Goal: Information Seeking & Learning: Learn about a topic

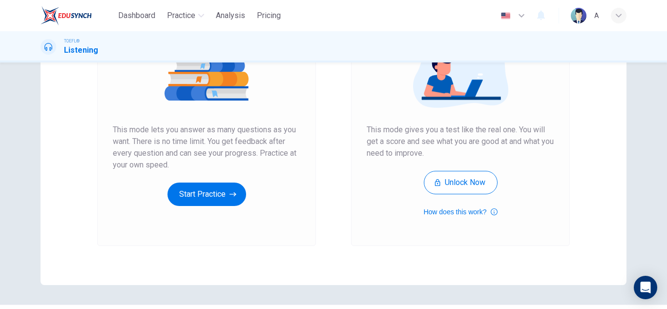
scroll to position [163, 0]
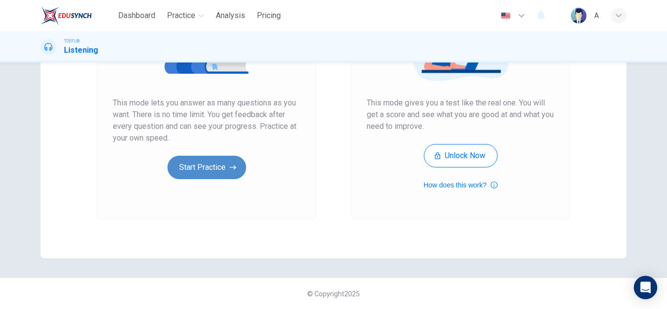
click at [204, 166] on button "Start Practice" at bounding box center [206, 167] width 79 height 23
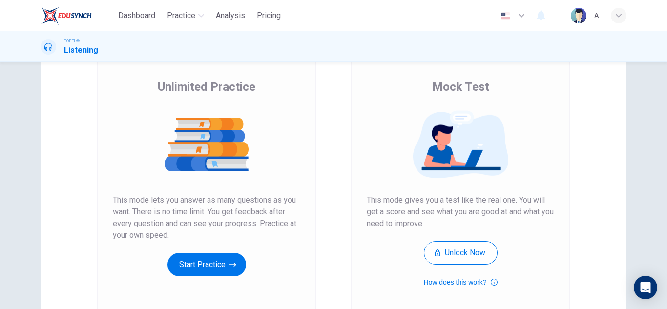
scroll to position [163, 0]
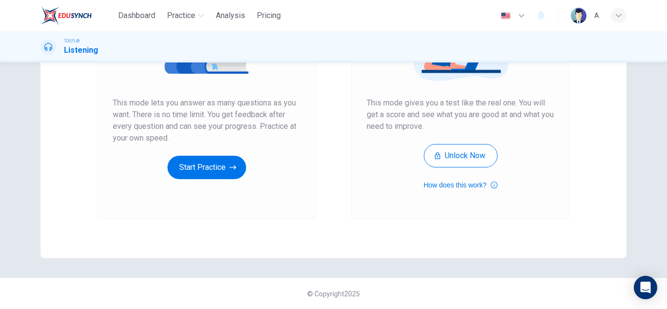
drag, startPoint x: 227, startPoint y: 144, endPoint x: 227, endPoint y: 152, distance: 8.3
click at [227, 146] on div "Unlimited Practice This mode lets you answer as many questions as you want. The…" at bounding box center [206, 80] width 187 height 197
click at [229, 168] on icon "button" at bounding box center [232, 168] width 7 height 10
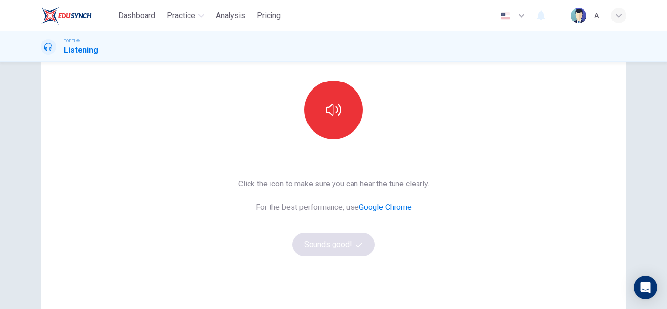
scroll to position [98, 0]
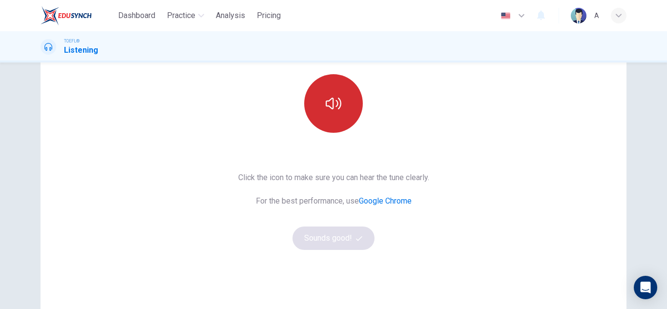
drag, startPoint x: 372, startPoint y: 107, endPoint x: 326, endPoint y: 119, distance: 47.7
click at [348, 114] on div at bounding box center [333, 103] width 105 height 59
click at [319, 120] on button "button" at bounding box center [333, 103] width 59 height 59
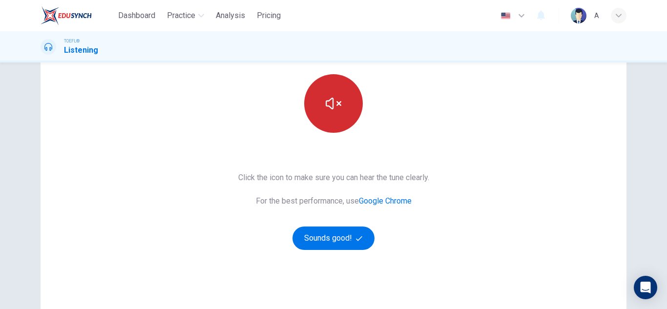
click at [319, 95] on button "button" at bounding box center [333, 103] width 59 height 59
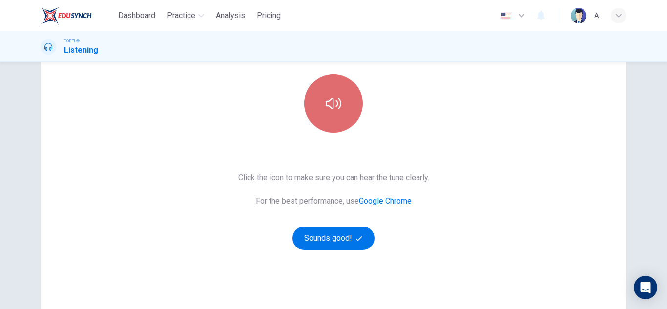
click at [319, 95] on button "button" at bounding box center [333, 103] width 59 height 59
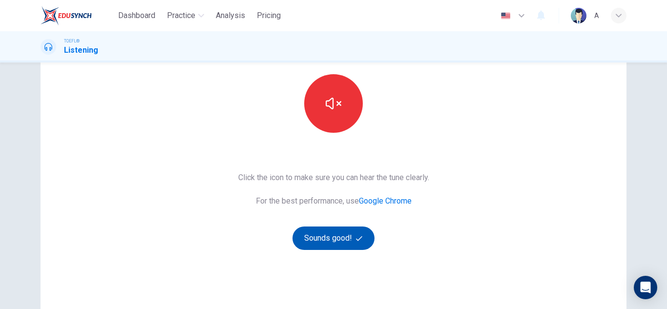
click at [318, 247] on button "Sounds good!" at bounding box center [333, 238] width 82 height 23
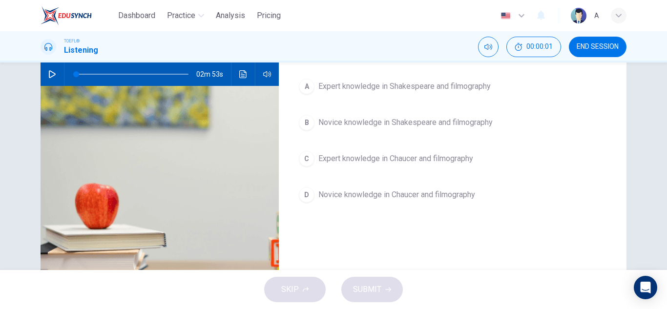
scroll to position [0, 0]
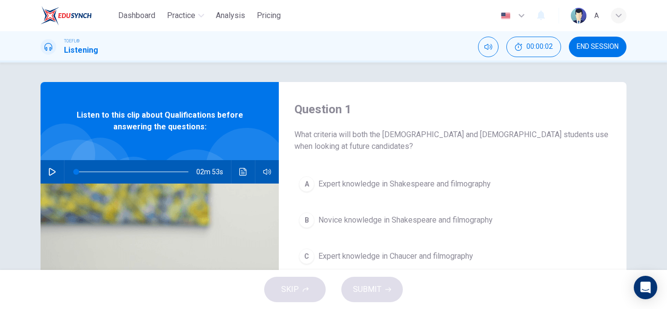
click at [42, 175] on div "02m 53s" at bounding box center [160, 171] width 238 height 23
click at [49, 173] on icon "button" at bounding box center [52, 172] width 7 height 8
type input "0"
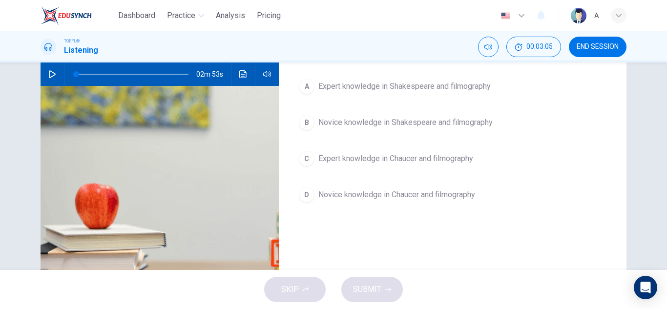
scroll to position [49, 0]
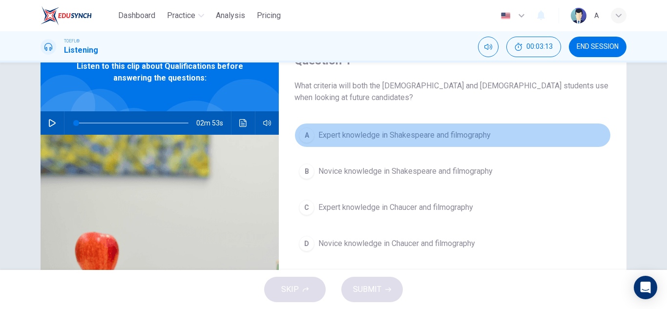
click at [426, 132] on span "Expert knowledge in Shakespeare and filmography" at bounding box center [404, 135] width 172 height 12
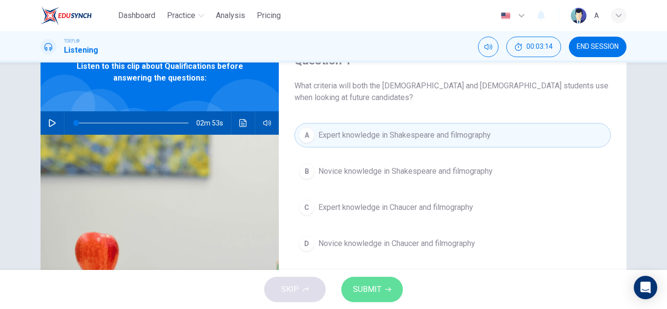
click at [378, 289] on span "SUBMIT" at bounding box center [367, 290] width 28 height 14
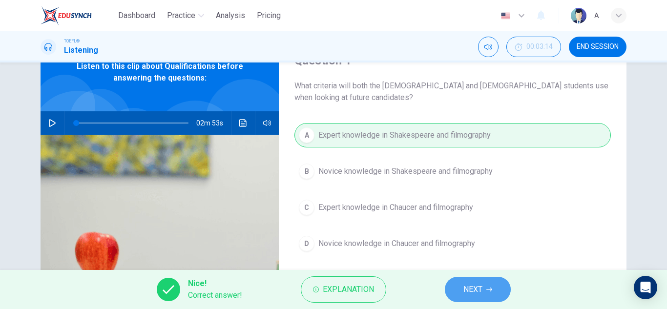
click at [483, 293] on button "NEXT" at bounding box center [478, 289] width 66 height 25
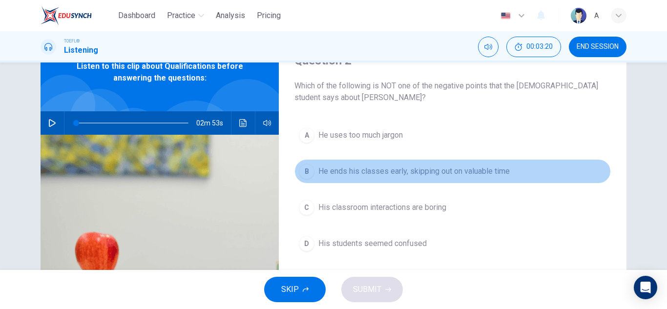
click at [403, 175] on button "B He ends his classes early, skipping out on valuable time" at bounding box center [452, 171] width 316 height 24
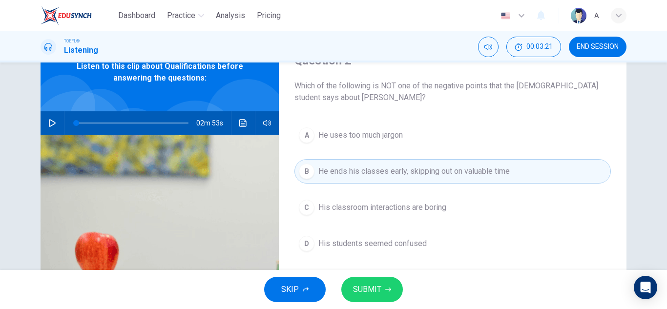
click at [377, 295] on span "SUBMIT" at bounding box center [367, 290] width 28 height 14
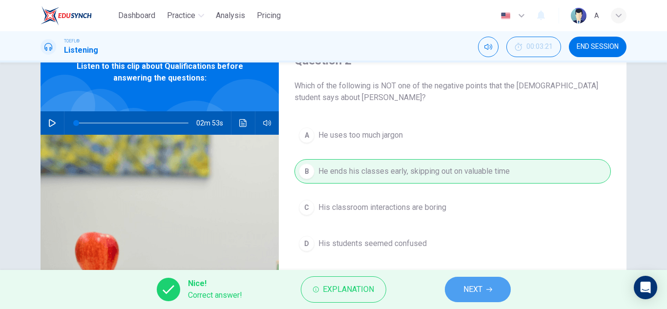
click at [475, 292] on span "NEXT" at bounding box center [472, 290] width 19 height 14
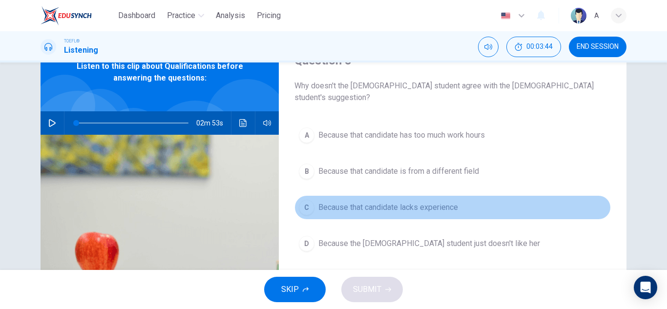
click at [437, 195] on button "C Because that candidate lacks experience" at bounding box center [452, 207] width 316 height 24
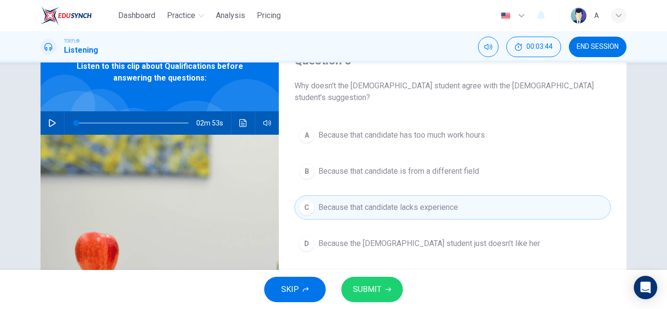
click at [372, 290] on span "SUBMIT" at bounding box center [367, 290] width 28 height 14
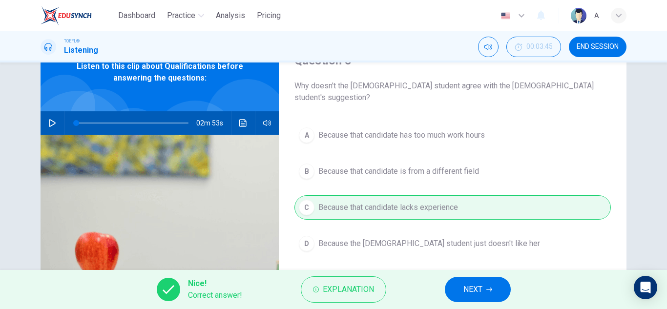
click at [460, 293] on button "NEXT" at bounding box center [478, 289] width 66 height 25
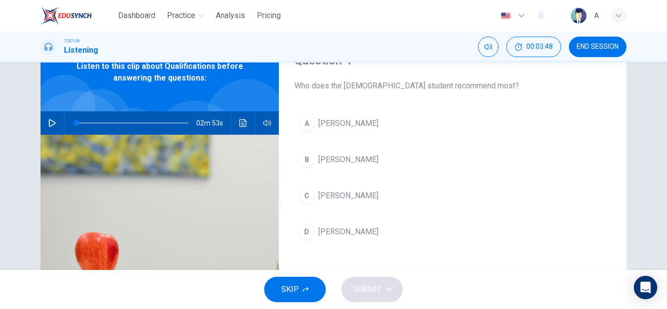
click at [320, 161] on span "[PERSON_NAME]" at bounding box center [348, 160] width 60 height 12
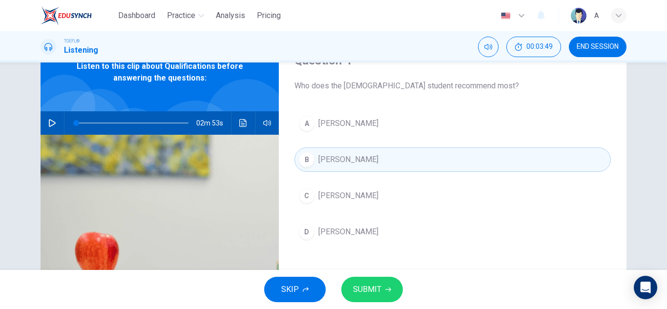
click at [364, 286] on span "SUBMIT" at bounding box center [367, 290] width 28 height 14
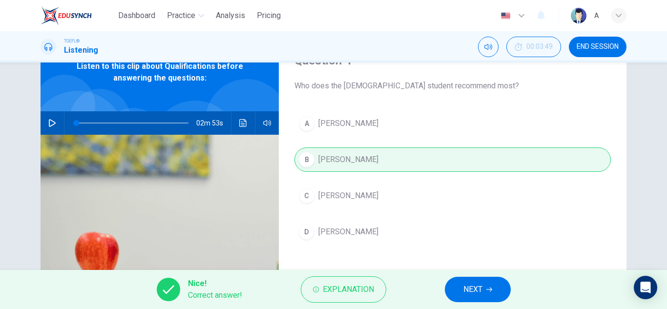
click at [447, 285] on button "NEXT" at bounding box center [478, 289] width 66 height 25
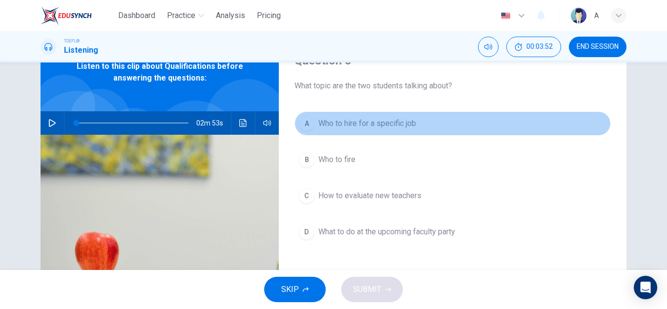
click at [369, 115] on button "A Who to hire for a specific job" at bounding box center [452, 123] width 316 height 24
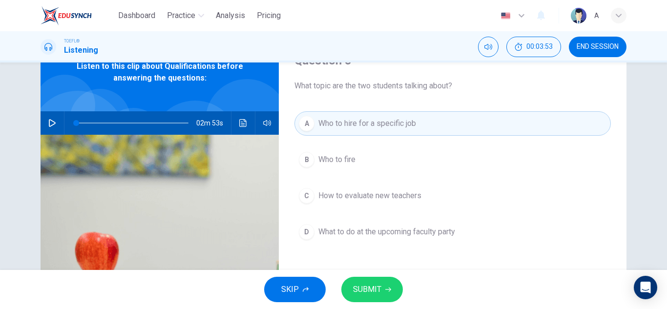
click at [378, 287] on span "SUBMIT" at bounding box center [367, 290] width 28 height 14
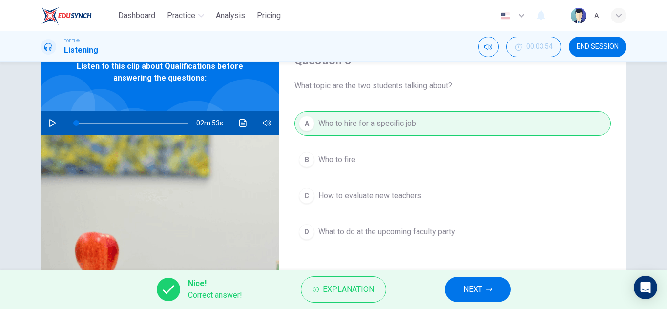
click at [467, 295] on span "NEXT" at bounding box center [472, 290] width 19 height 14
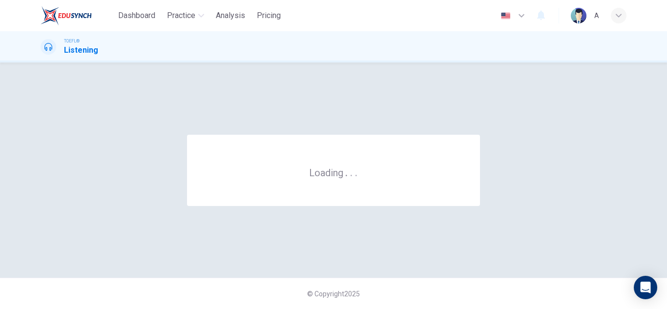
scroll to position [0, 0]
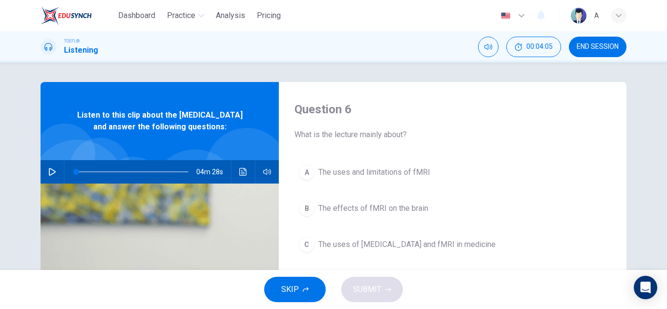
drag, startPoint x: 605, startPoint y: 55, endPoint x: 367, endPoint y: 68, distance: 238.6
click at [605, 55] on button "END SESSION" at bounding box center [598, 47] width 58 height 21
